Goal: Task Accomplishment & Management: Manage account settings

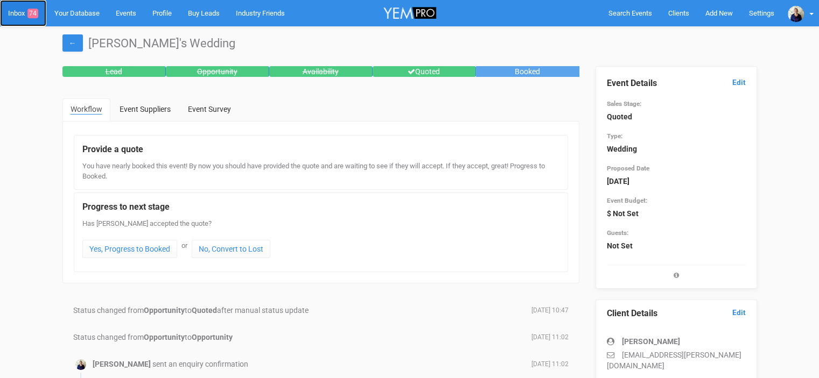
click at [18, 10] on link "Inbox 74" at bounding box center [23, 13] width 46 height 26
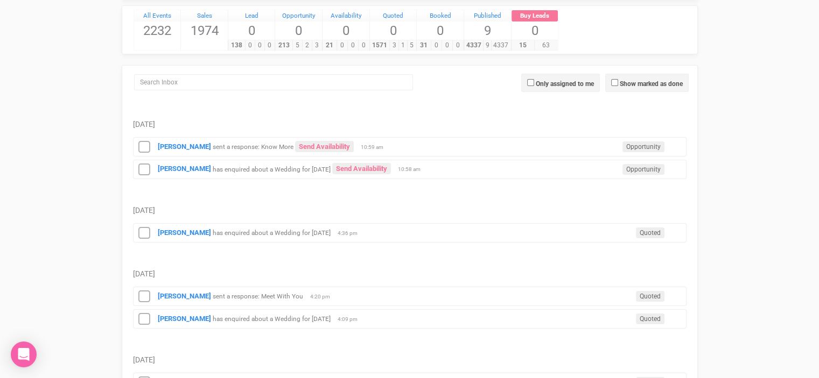
scroll to position [108, 0]
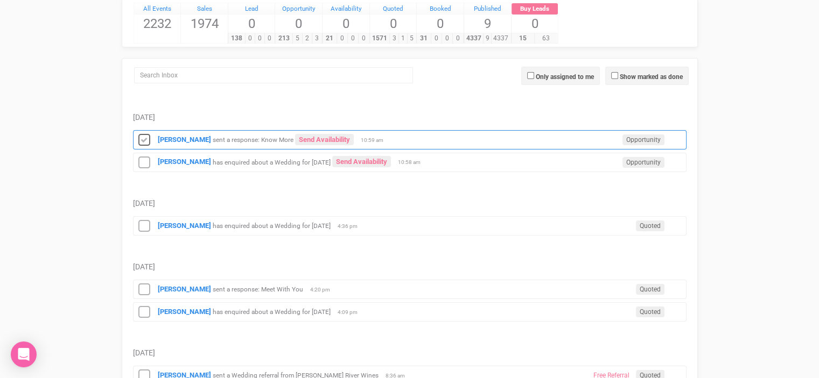
click at [146, 139] on icon at bounding box center [144, 141] width 16 height 14
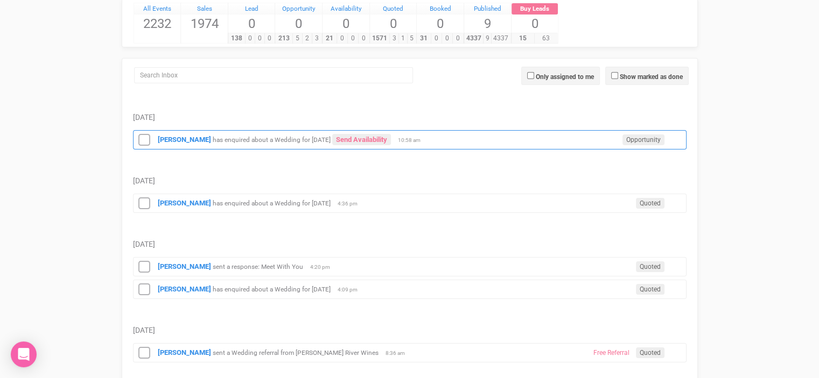
click at [252, 140] on small "has enquired about a Wedding for [DATE]" at bounding box center [272, 140] width 118 height 8
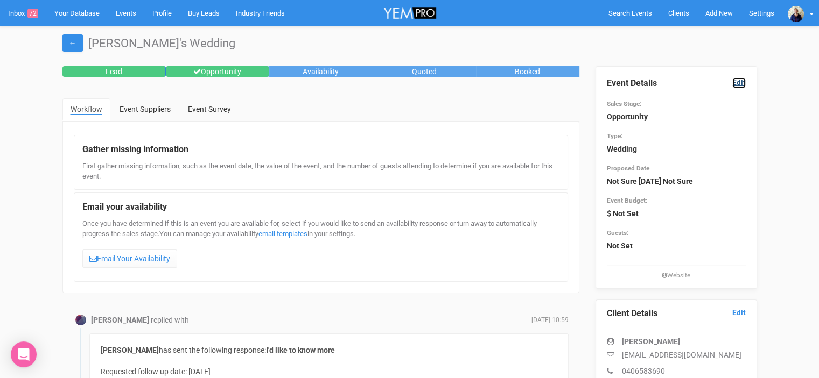
click at [741, 86] on link "Edit" at bounding box center [738, 83] width 13 height 10
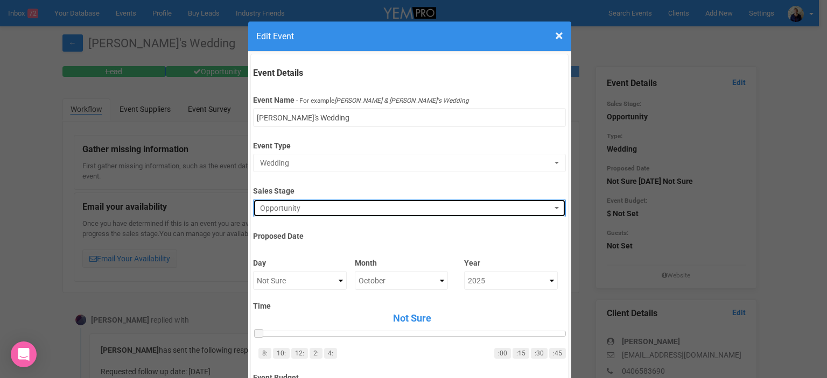
click at [293, 210] on span "Opportunity" at bounding box center [406, 208] width 292 height 11
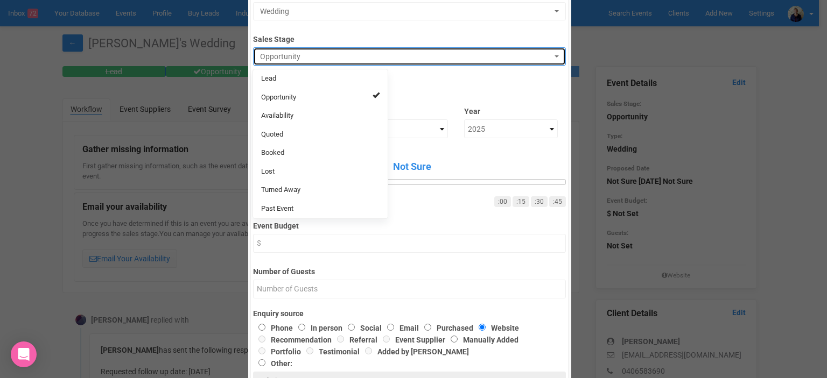
scroll to position [162, 0]
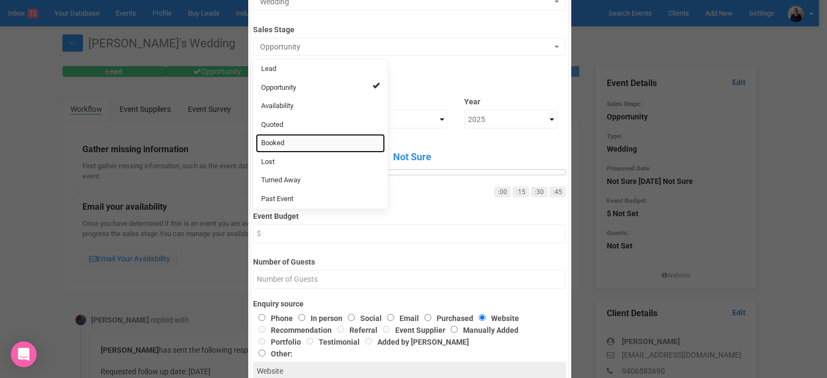
click at [282, 142] on link "Booked" at bounding box center [320, 143] width 129 height 19
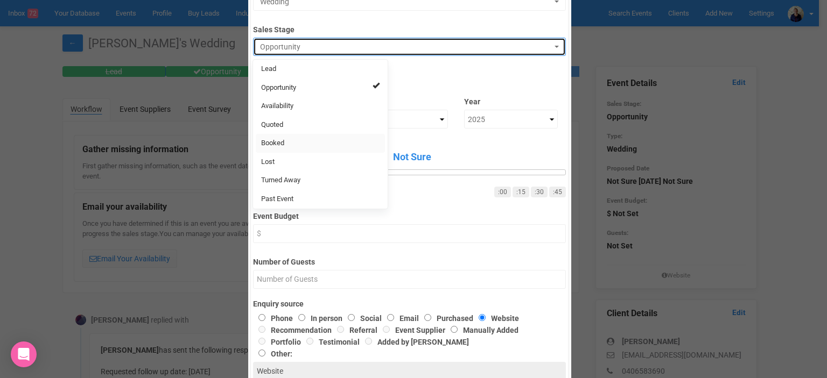
select select "2"
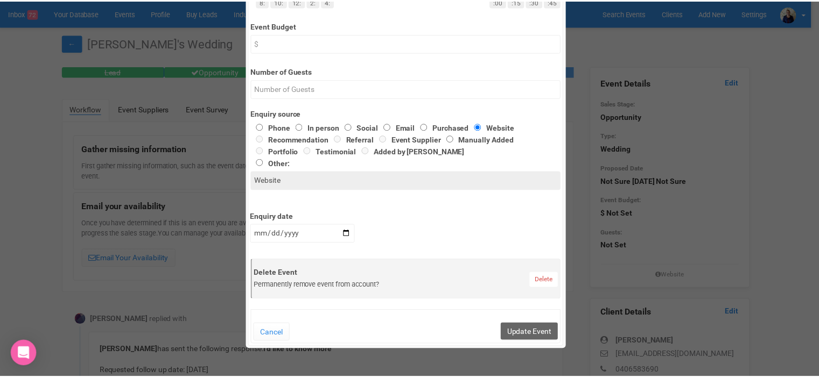
scroll to position [377, 0]
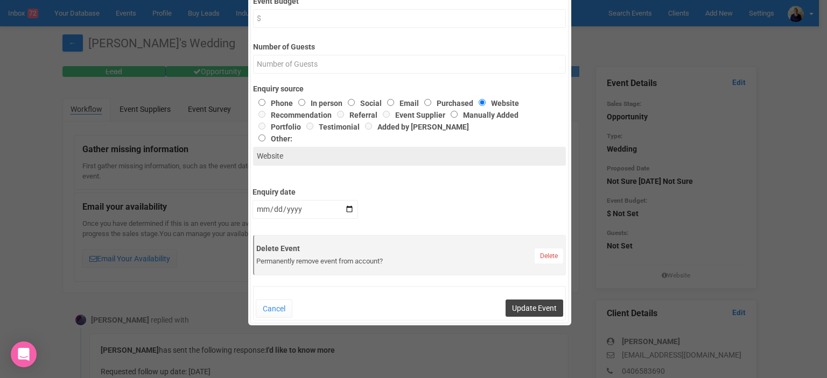
click at [524, 304] on button "Update Event" at bounding box center [535, 308] width 58 height 17
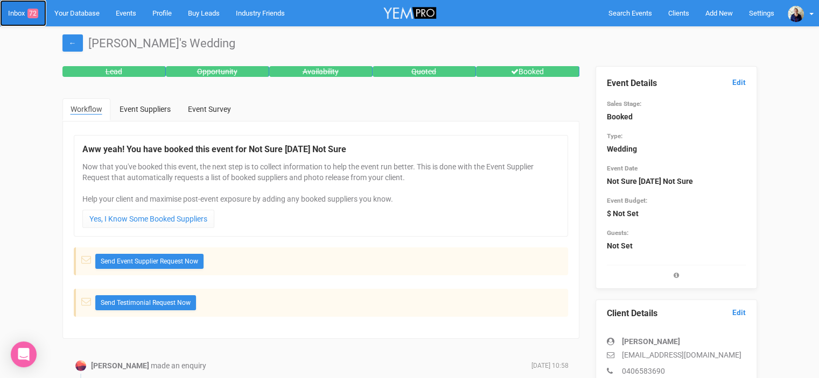
click at [17, 10] on link "Inbox 72" at bounding box center [23, 13] width 46 height 26
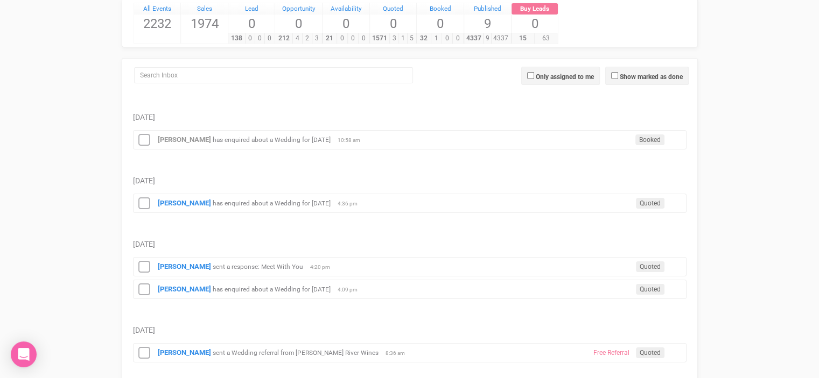
scroll to position [162, 0]
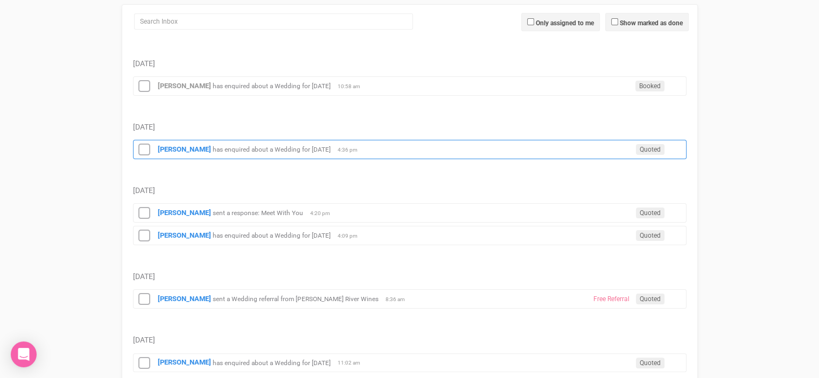
click at [297, 148] on small "has enquired about a Wedding for [DATE]" at bounding box center [272, 150] width 118 height 8
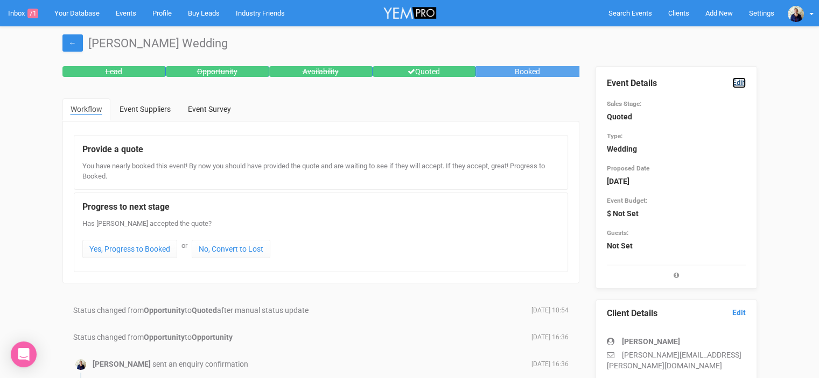
click at [739, 81] on link "Edit" at bounding box center [738, 83] width 13 height 10
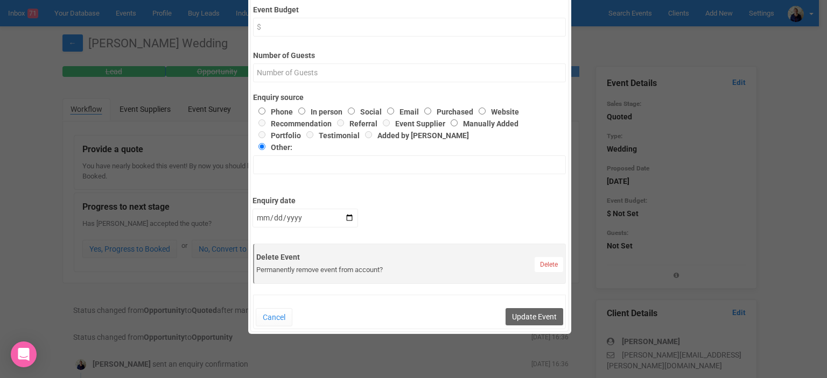
scroll to position [181, 0]
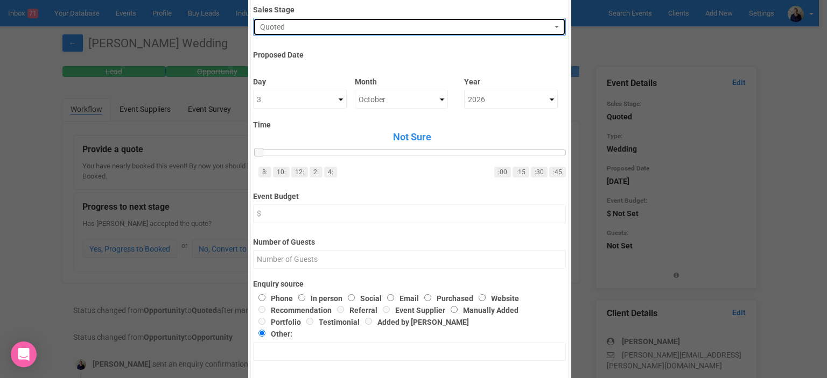
click at [299, 24] on span "Quoted" at bounding box center [406, 27] width 292 height 11
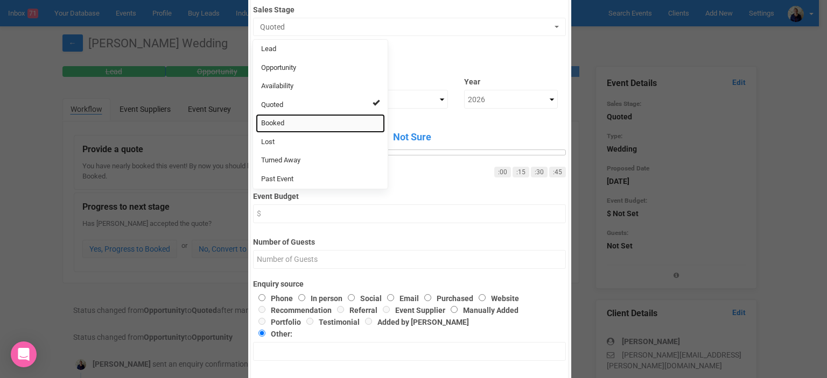
click at [282, 123] on link "Booked" at bounding box center [320, 123] width 129 height 19
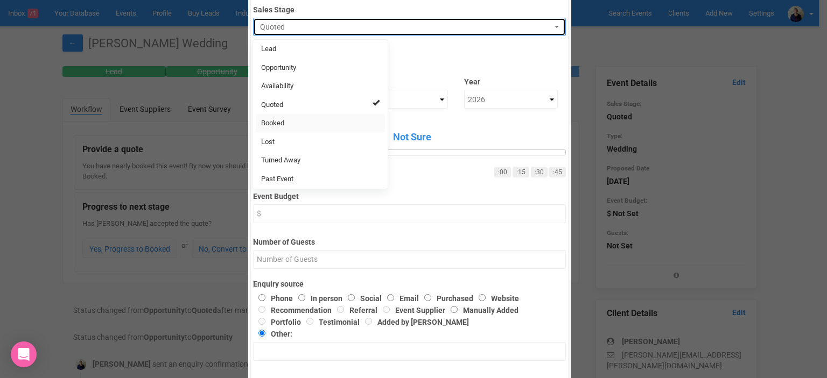
select select "2"
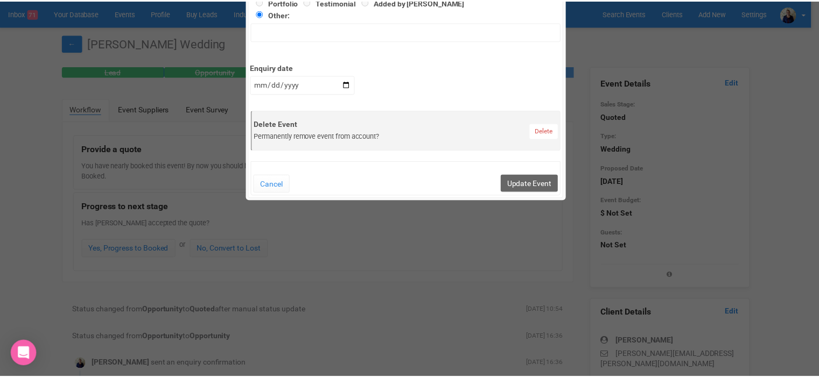
scroll to position [504, 0]
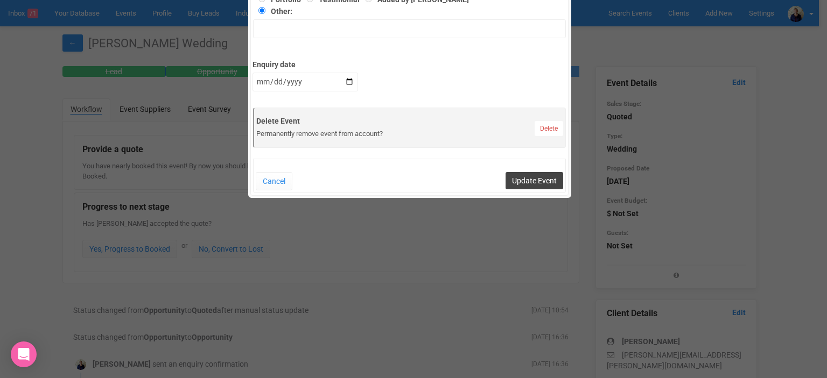
click at [538, 180] on button "Update Event" at bounding box center [535, 180] width 58 height 17
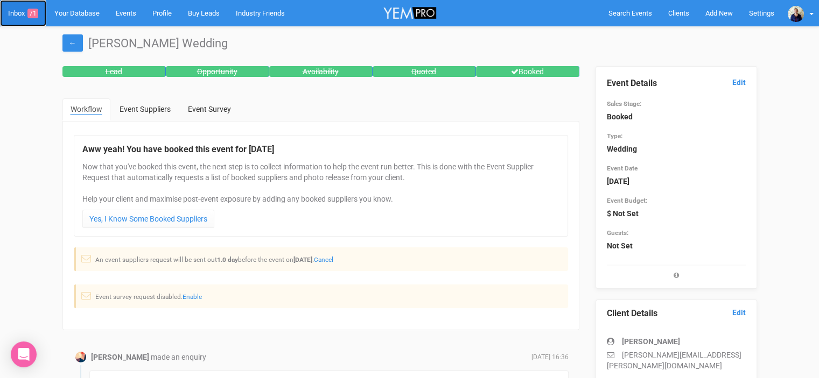
click at [20, 12] on link "Inbox 71" at bounding box center [23, 13] width 46 height 26
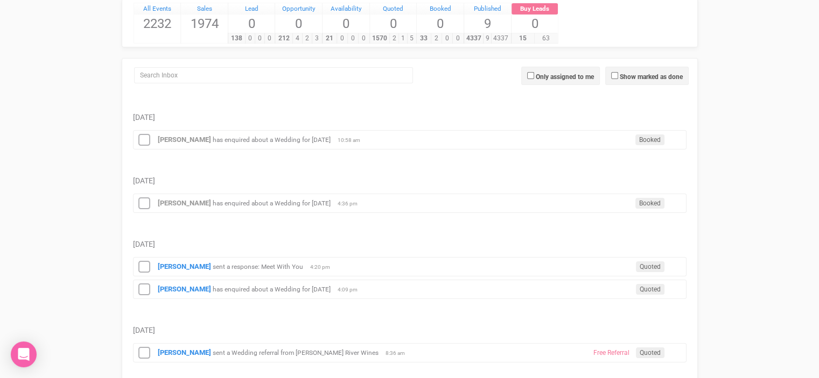
scroll to position [162, 0]
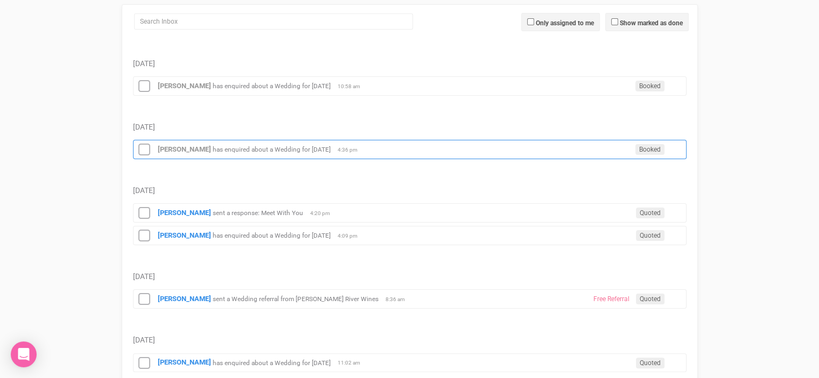
click at [280, 146] on small "has enquired about a Wedding for [DATE]" at bounding box center [272, 150] width 118 height 8
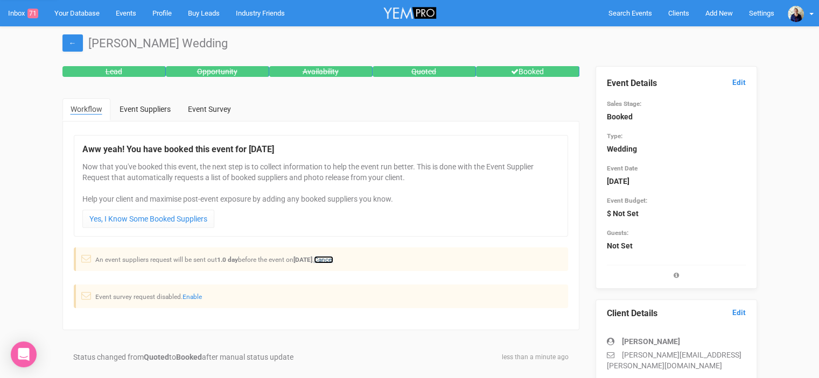
click at [333, 260] on link "Cancel" at bounding box center [323, 260] width 19 height 8
click at [14, 10] on link "Inbox 71" at bounding box center [23, 13] width 46 height 26
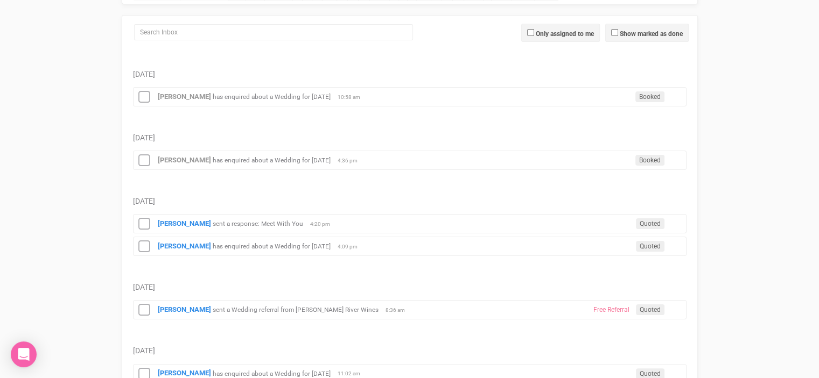
scroll to position [215, 0]
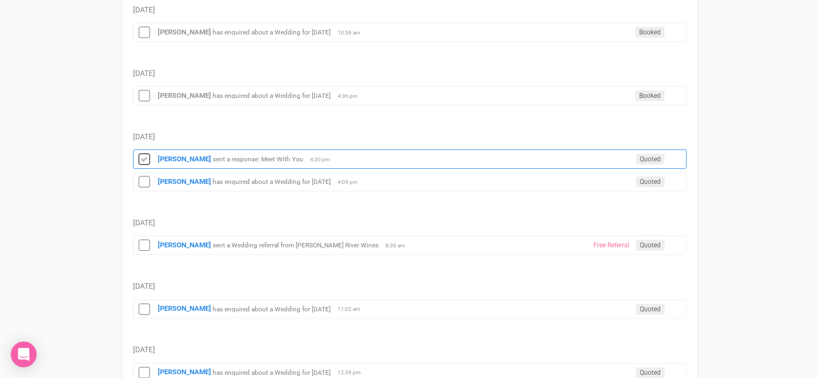
click at [142, 157] on icon at bounding box center [144, 160] width 16 height 14
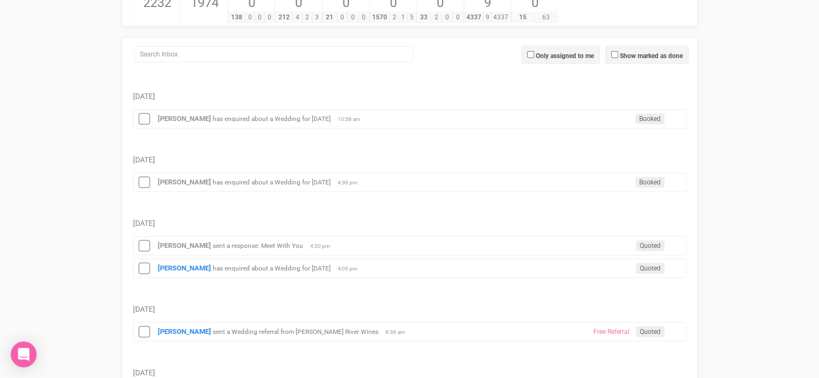
scroll to position [108, 0]
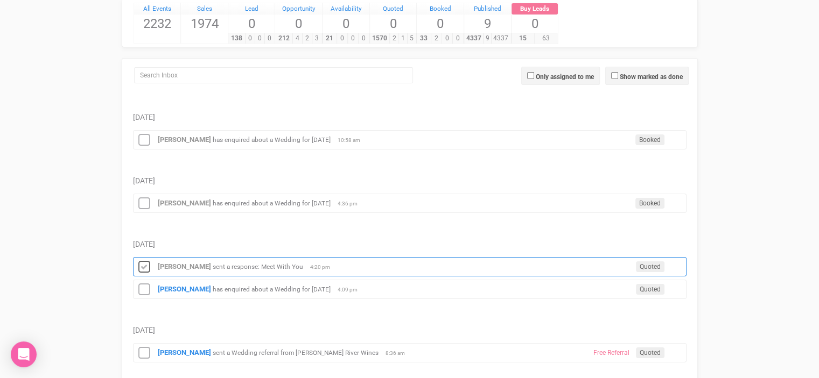
click at [143, 266] on icon at bounding box center [144, 268] width 16 height 14
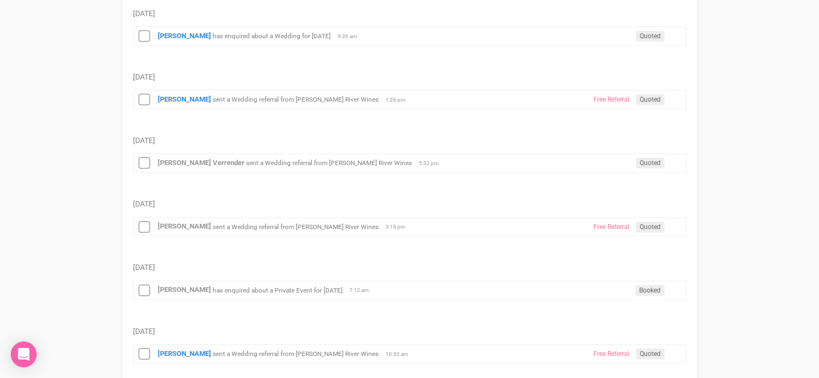
scroll to position [700, 0]
